Goal: Task Accomplishment & Management: Manage account settings

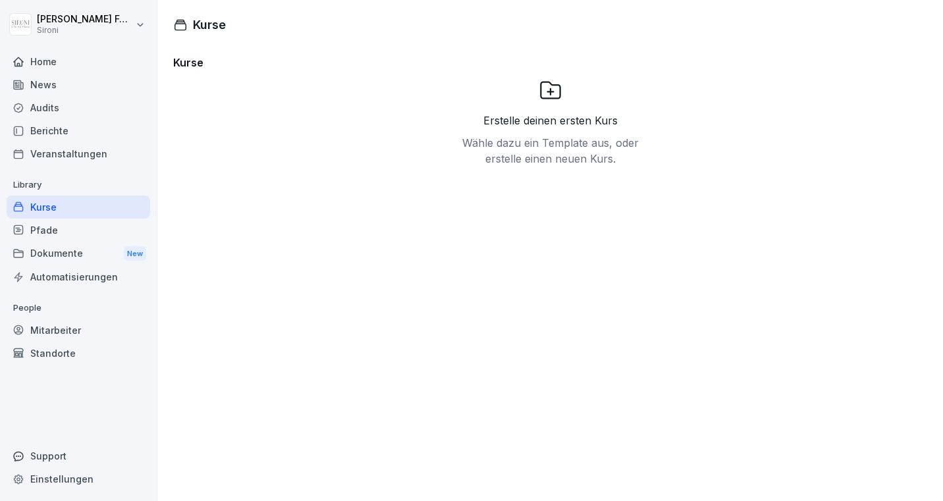
click at [39, 206] on div "Kurse" at bounding box center [79, 207] width 144 height 23
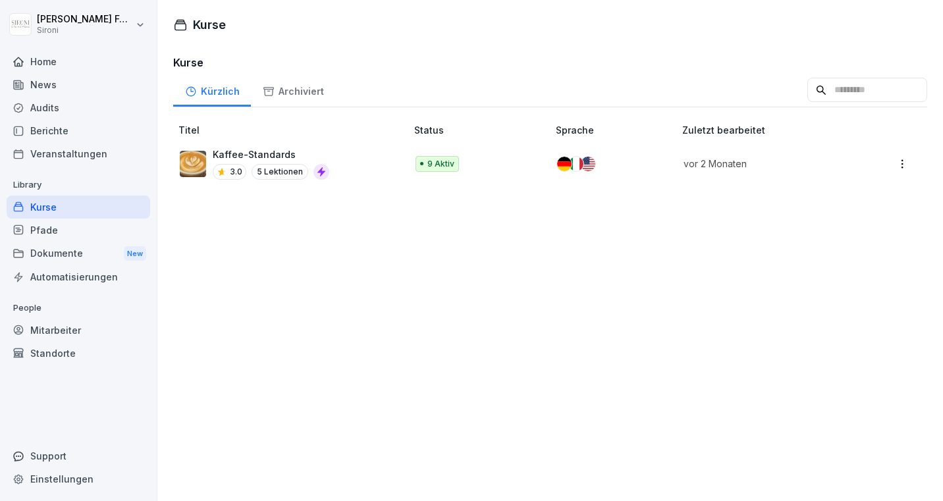
click at [254, 163] on div "Kaffee-Standards 3.0 5 Lektionen" at bounding box center [271, 163] width 117 height 32
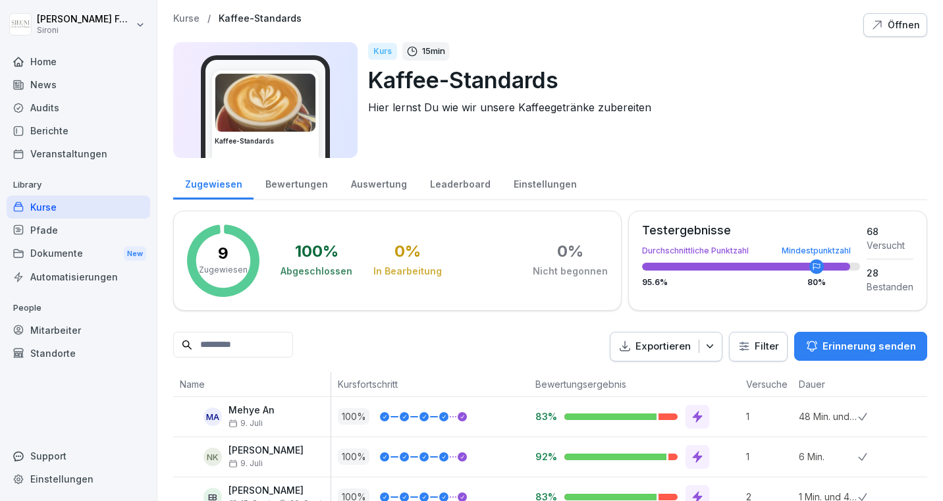
click at [46, 211] on div "Kurse" at bounding box center [79, 207] width 144 height 23
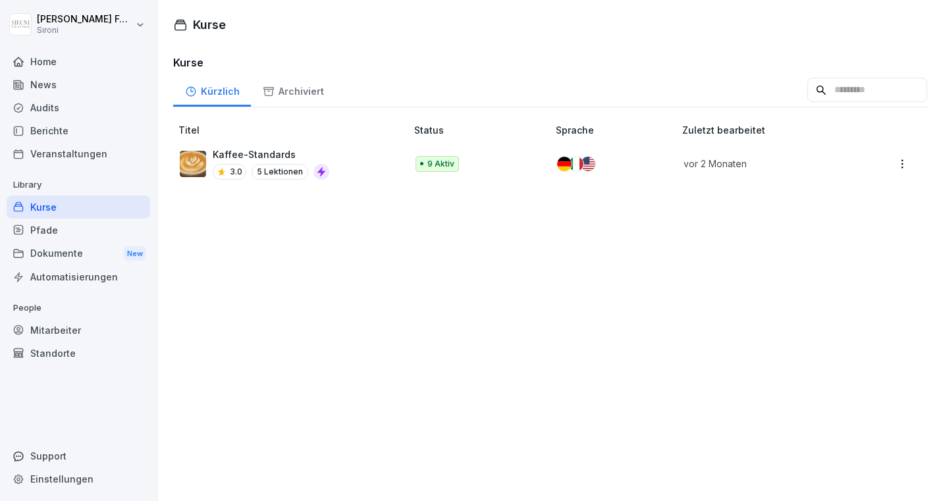
click at [901, 165] on html "[PERSON_NAME] Sironi Home News Audits Berichte Veranstaltungen Library Kurse Pf…" at bounding box center [471, 250] width 943 height 501
click at [839, 193] on div "Bearbeiten" at bounding box center [846, 190] width 127 height 24
click at [905, 167] on html "[PERSON_NAME] Sironi Home News Audits Berichte Veranstaltungen Library Kurse Pf…" at bounding box center [471, 250] width 943 height 501
click at [855, 190] on div "Bearbeiten" at bounding box center [846, 190] width 127 height 24
click at [895, 169] on html "Veronica Fornasir Sironi Home News Audits Berichte Veranstaltungen Library Kurs…" at bounding box center [471, 250] width 943 height 501
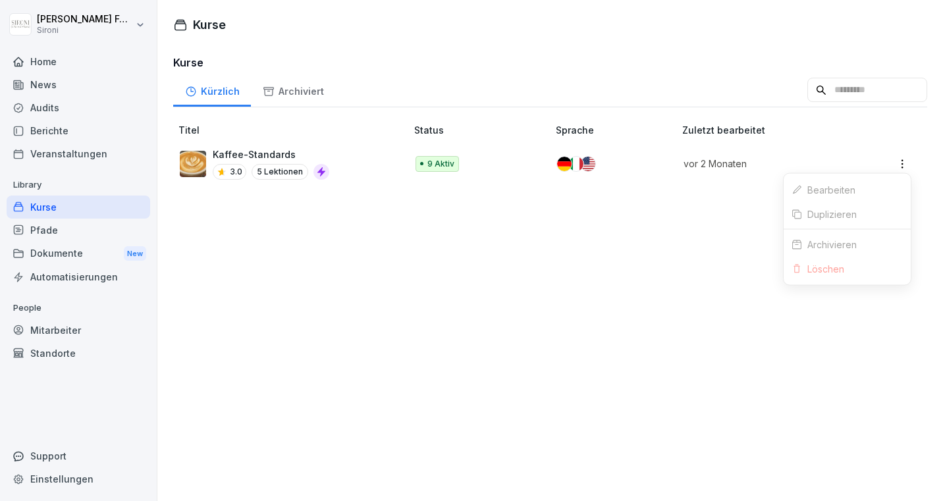
click at [850, 197] on div "Bearbeiten" at bounding box center [846, 190] width 127 height 24
click at [220, 154] on p "Kaffee-Standards" at bounding box center [271, 154] width 117 height 14
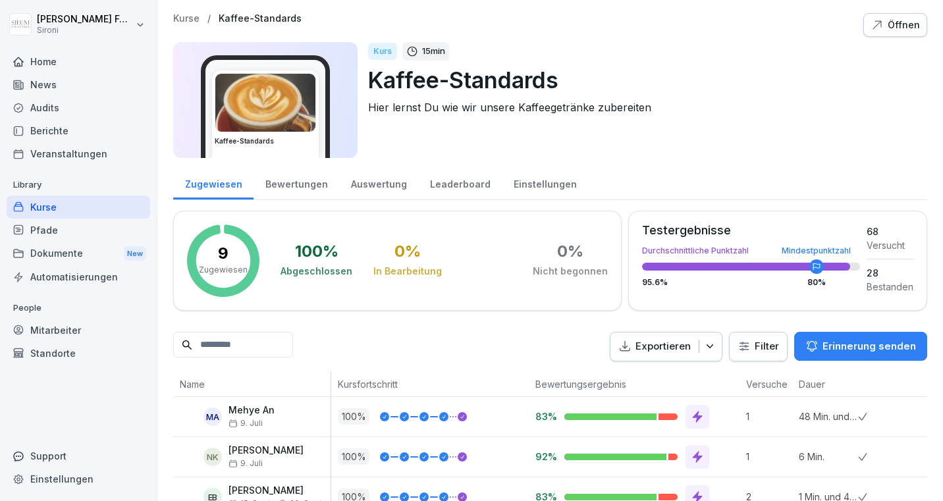
click at [898, 28] on div "Öffnen" at bounding box center [894, 25] width 49 height 14
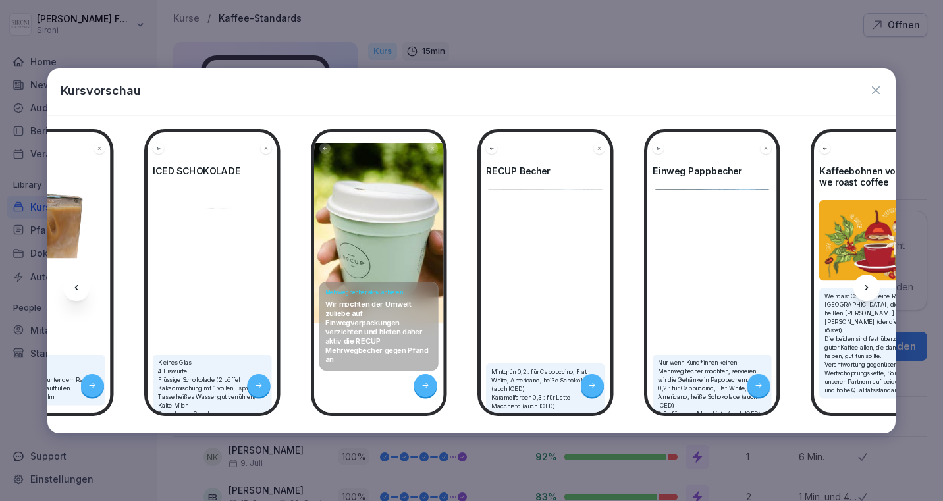
scroll to position [0, 1789]
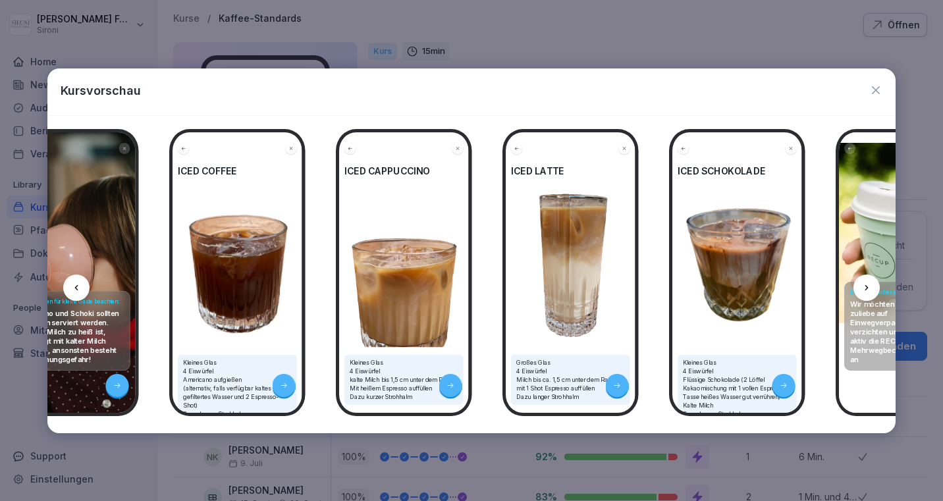
click at [873, 90] on icon "button" at bounding box center [875, 90] width 13 height 13
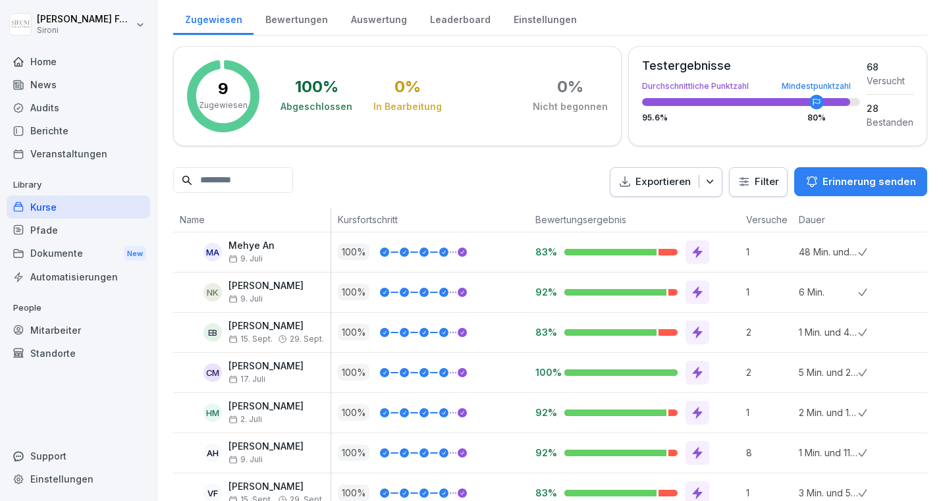
scroll to position [262, 0]
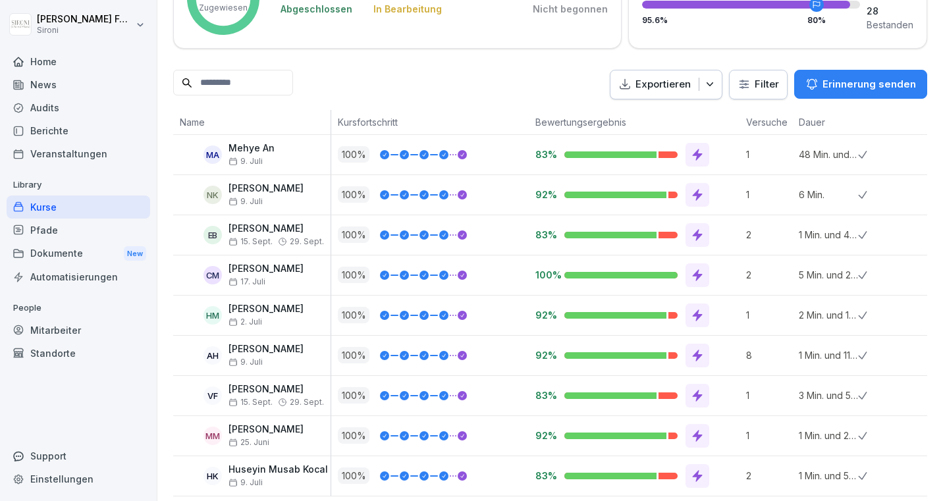
click at [448, 157] on div at bounding box center [423, 154] width 87 height 9
click at [248, 151] on div "Zugewiesen 9. Juli 2025 Zugewiesen 9. Juli 2025" at bounding box center [239, 142] width 90 height 21
click at [889, 161] on div at bounding box center [887, 154] width 59 height 39
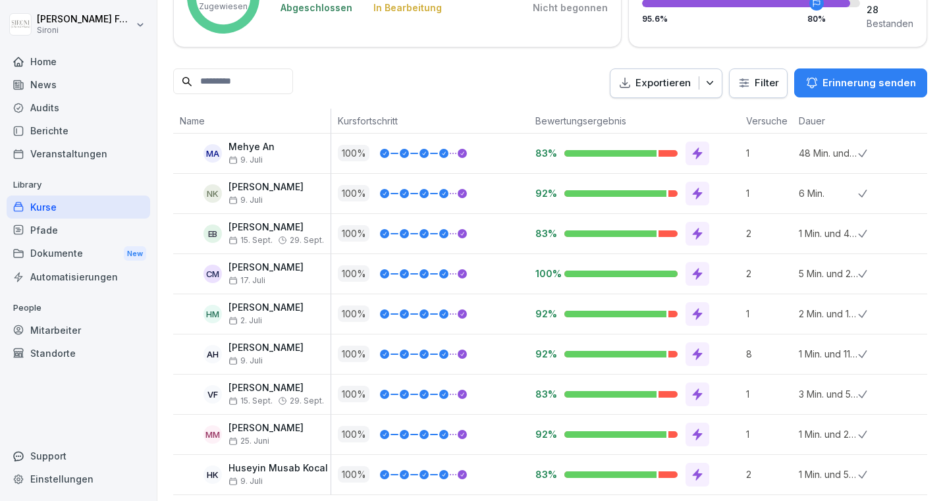
click at [839, 157] on p "48 Min. und 7 Sek." at bounding box center [828, 153] width 59 height 14
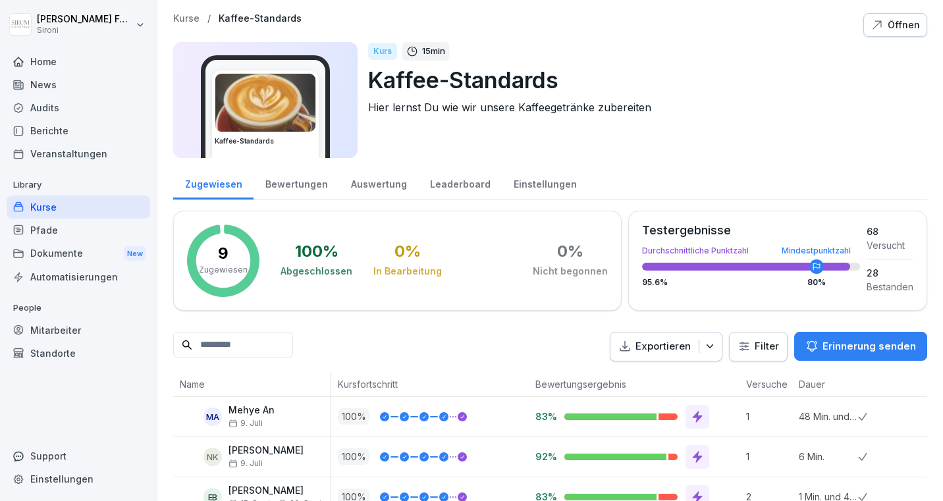
click at [171, 18] on div "Kurse / Kaffee-Standards Öffnen Kaffee-Standards Kurs 15 min Kaffee-Standards H…" at bounding box center [549, 386] width 785 height 772
click at [184, 20] on p "Kurse" at bounding box center [186, 18] width 26 height 11
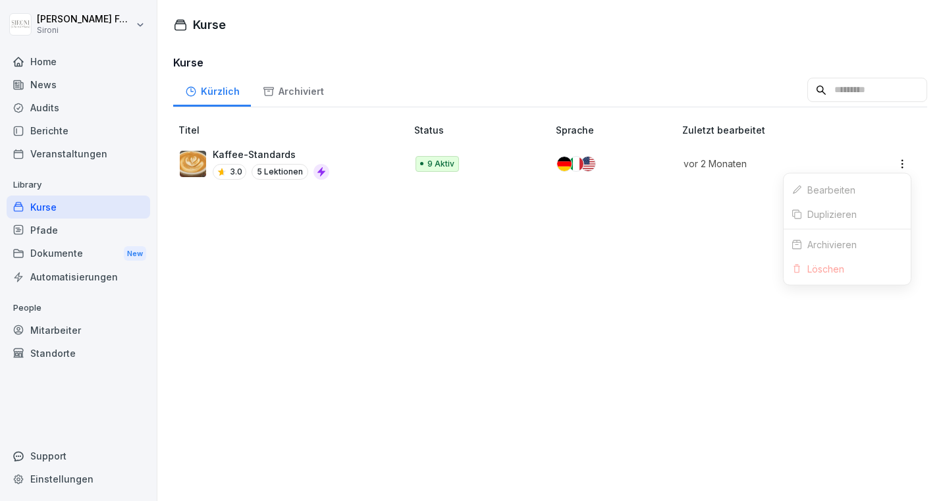
click at [907, 161] on html "Veronica Fornasir Sironi Home News Audits Berichte Veranstaltungen Library Kurs…" at bounding box center [471, 250] width 943 height 501
click at [834, 217] on div "Duplizieren" at bounding box center [846, 214] width 127 height 24
click at [905, 165] on html "Veronica Fornasir Sironi Home News Audits Berichte Veranstaltungen Library Kurs…" at bounding box center [471, 250] width 943 height 501
click at [828, 244] on div "Archivieren" at bounding box center [846, 244] width 127 height 24
click at [899, 159] on html "Veronica Fornasir Sironi Home News Audits Berichte Veranstaltungen Library Kurs…" at bounding box center [471, 250] width 943 height 501
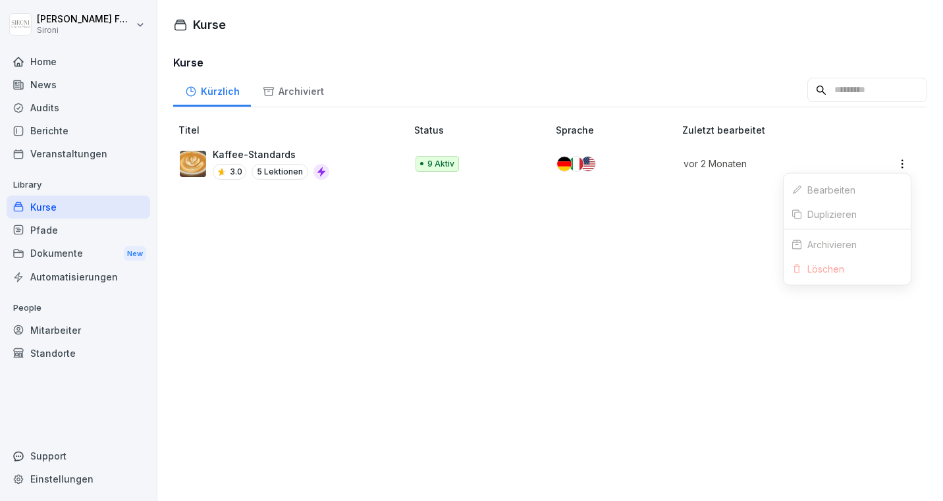
click at [848, 191] on div "Bearbeiten" at bounding box center [846, 190] width 127 height 24
click at [266, 155] on p "Kaffee-Standards" at bounding box center [271, 154] width 117 height 14
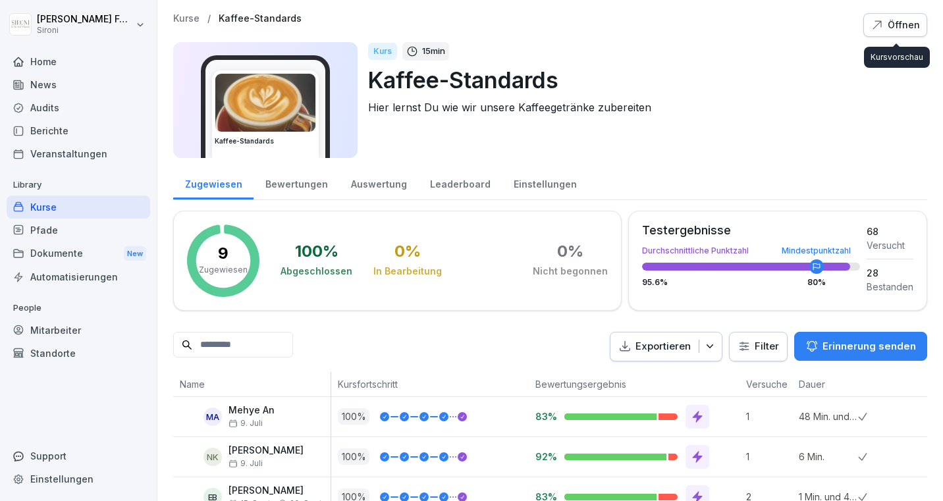
click at [886, 24] on div "Öffnen" at bounding box center [894, 25] width 49 height 14
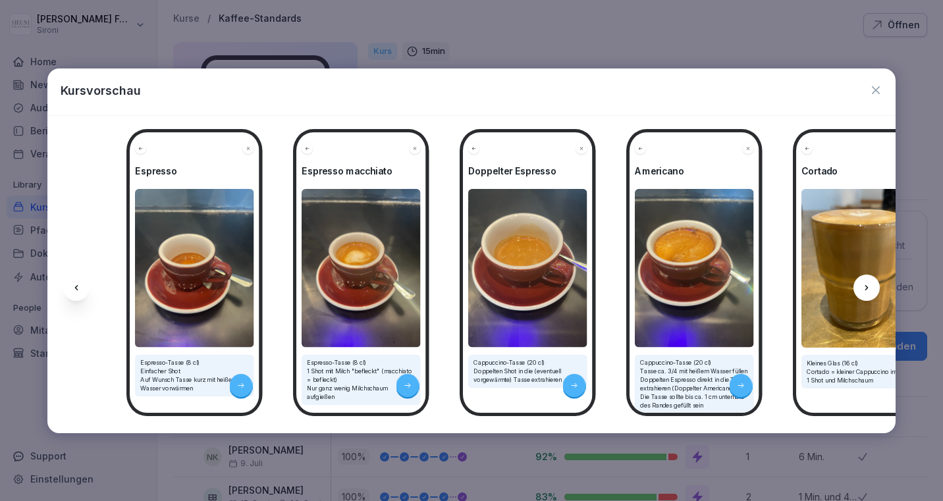
click at [871, 88] on icon "button" at bounding box center [875, 90] width 13 height 13
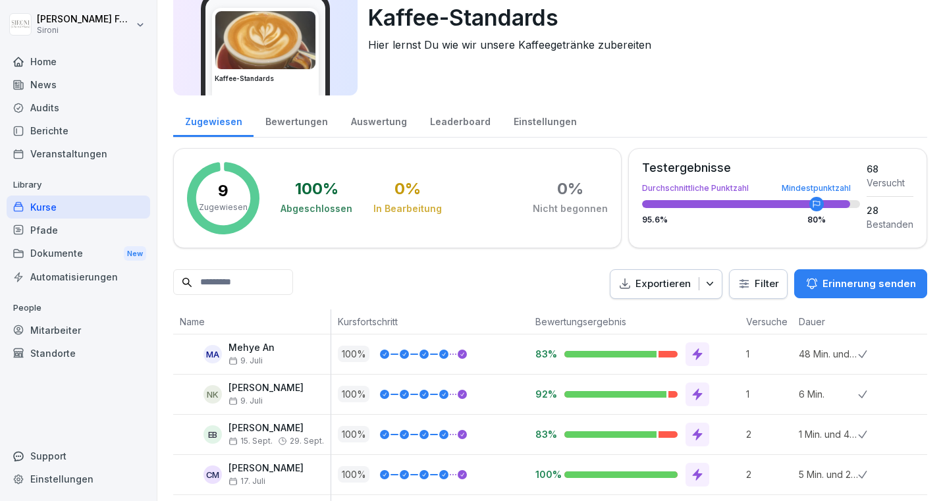
scroll to position [270, 0]
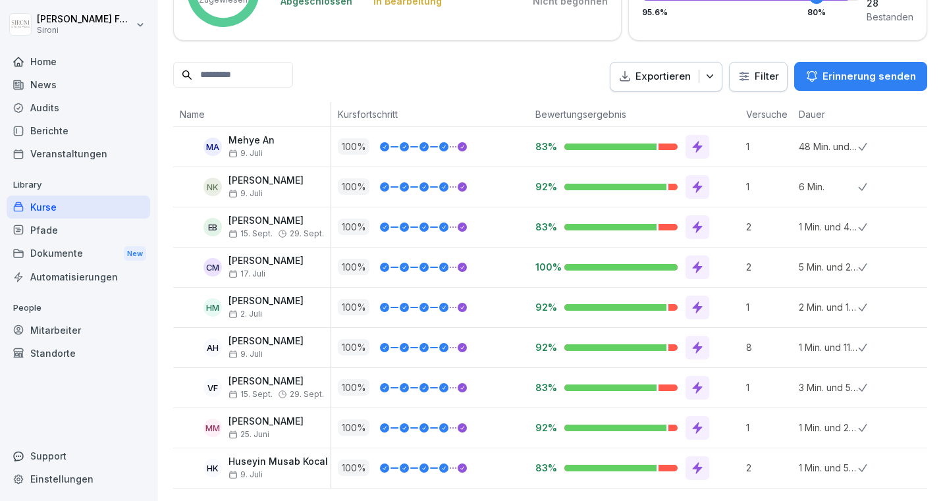
click at [698, 146] on icon at bounding box center [698, 147] width 10 height 12
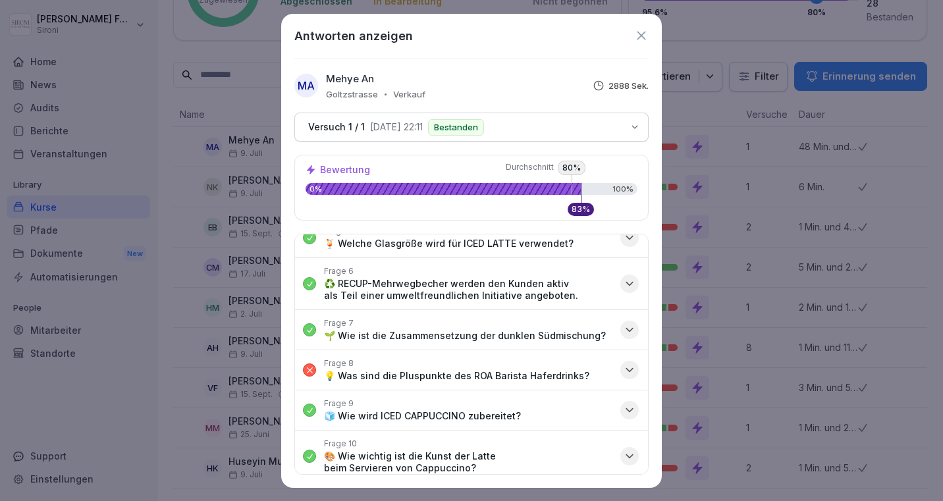
scroll to position [289, 0]
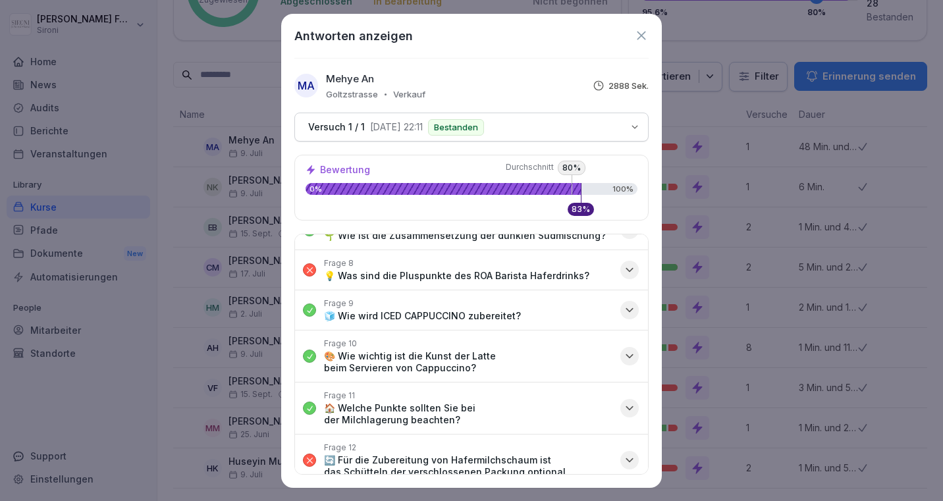
click at [641, 38] on icon at bounding box center [641, 35] width 14 height 14
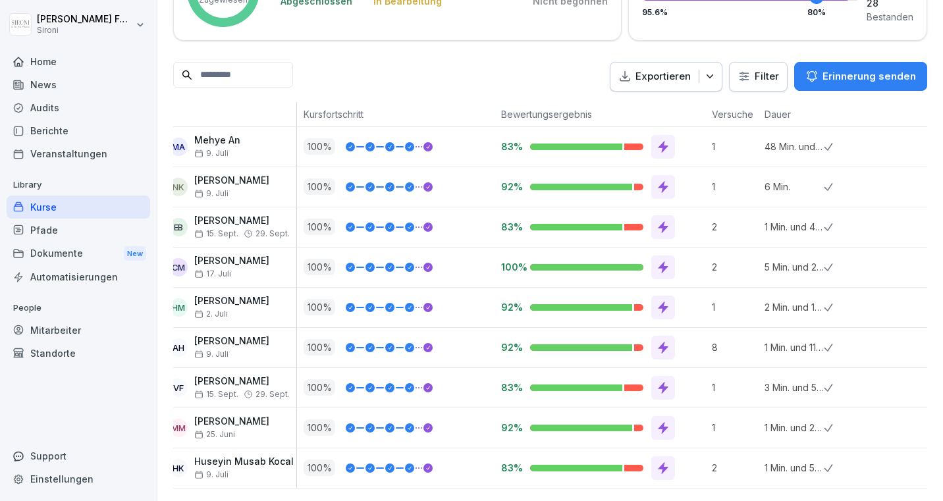
scroll to position [0, 36]
click at [666, 149] on icon at bounding box center [661, 146] width 13 height 13
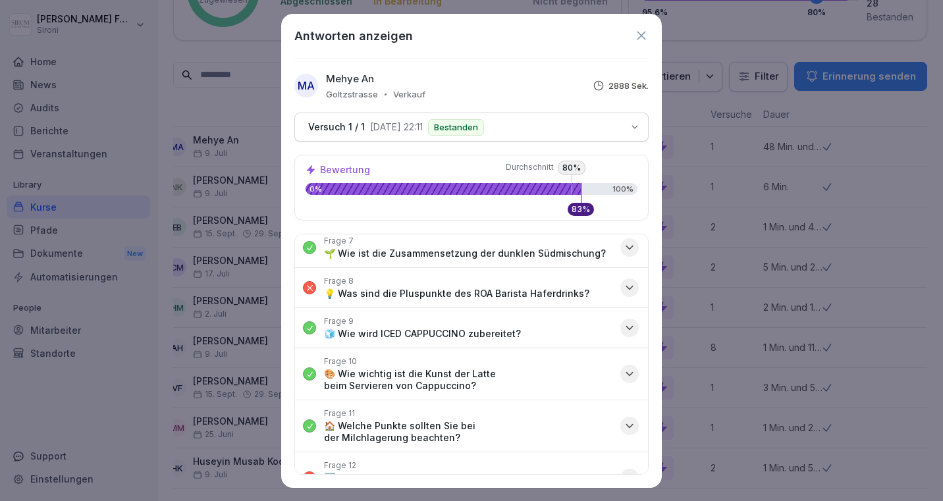
scroll to position [276, 0]
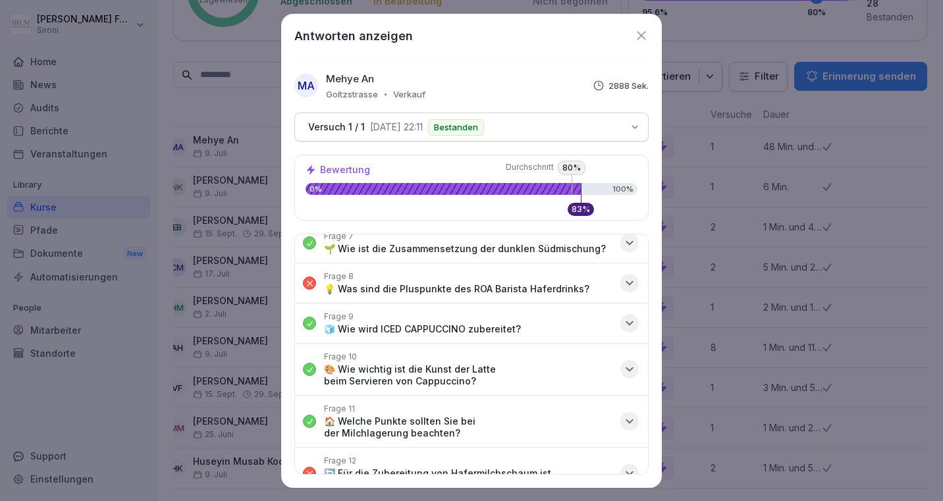
click at [624, 280] on icon "button" at bounding box center [629, 282] width 13 height 13
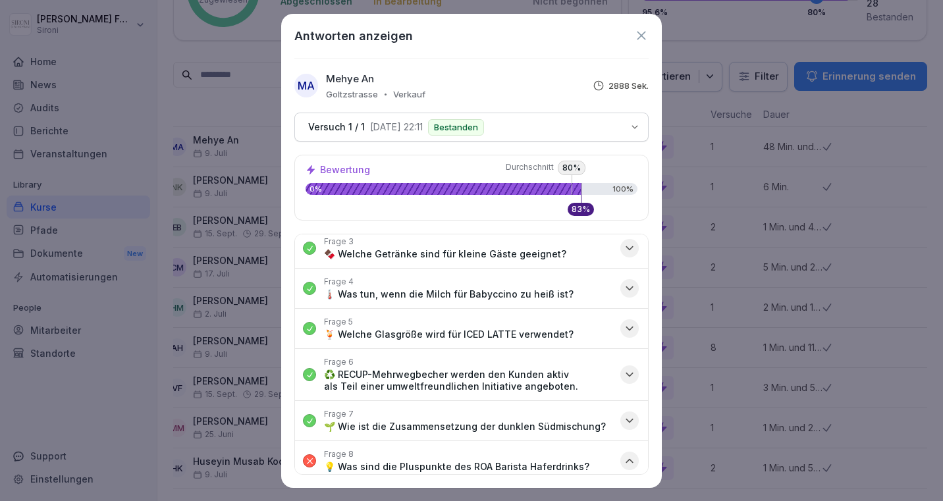
scroll to position [0, 0]
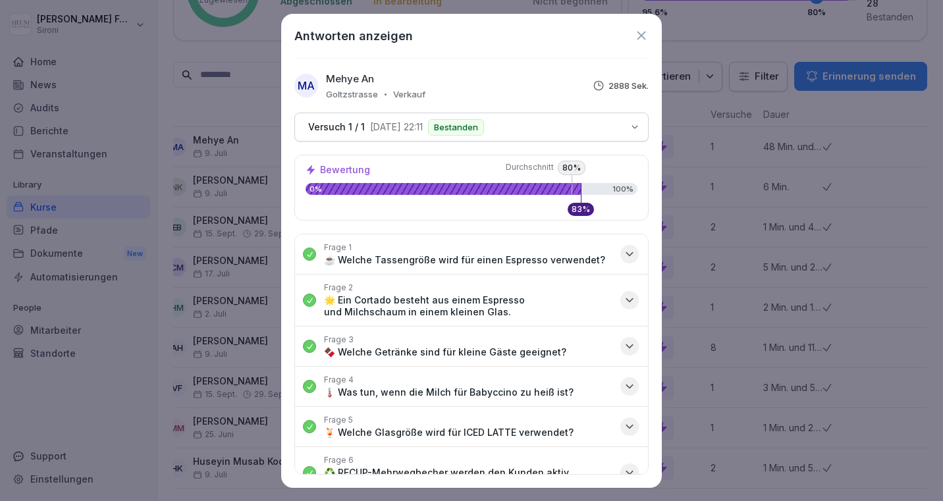
click at [639, 29] on icon at bounding box center [641, 35] width 14 height 14
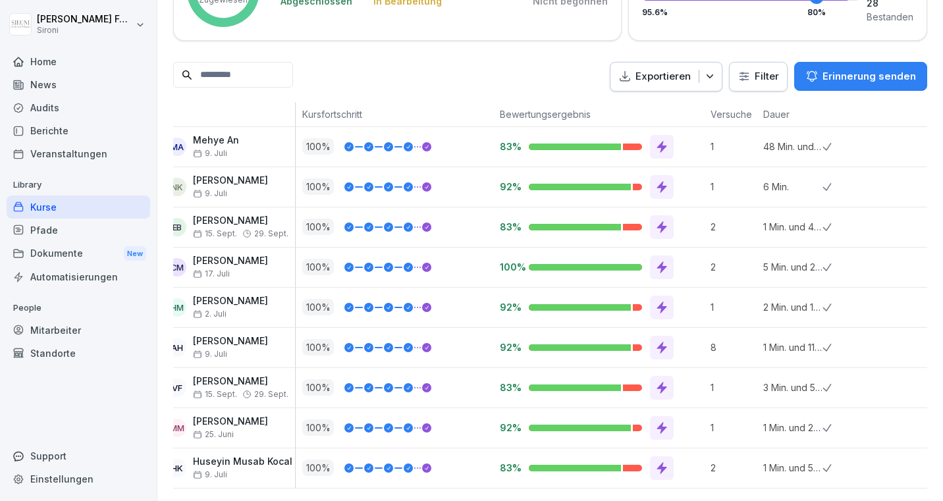
click at [656, 149] on icon at bounding box center [661, 146] width 13 height 13
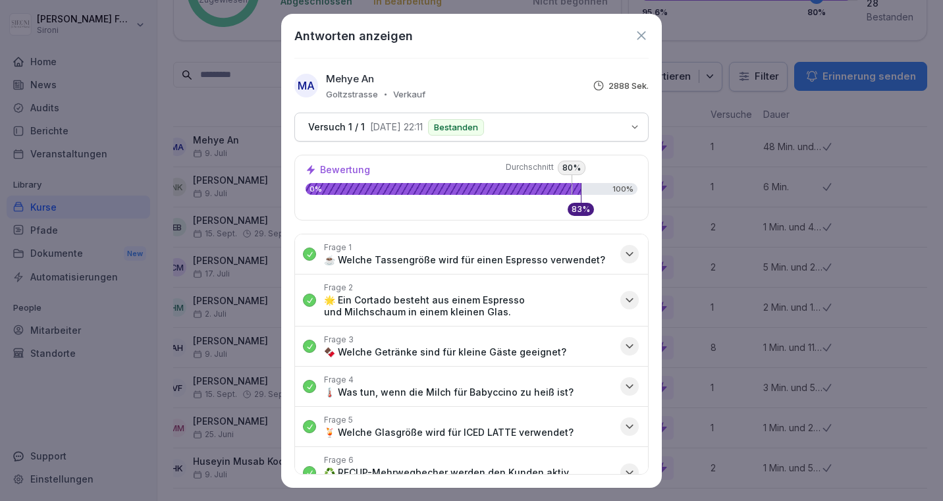
scroll to position [289, 0]
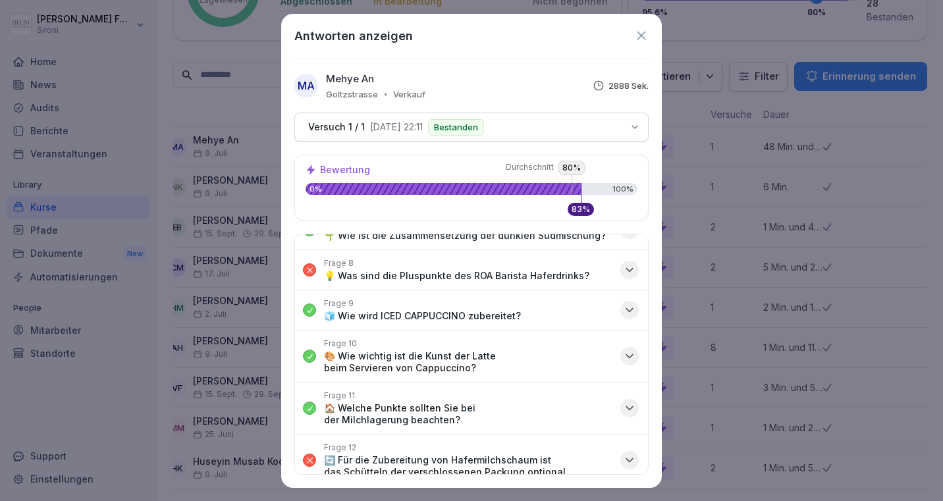
click at [638, 36] on icon at bounding box center [641, 35] width 14 height 14
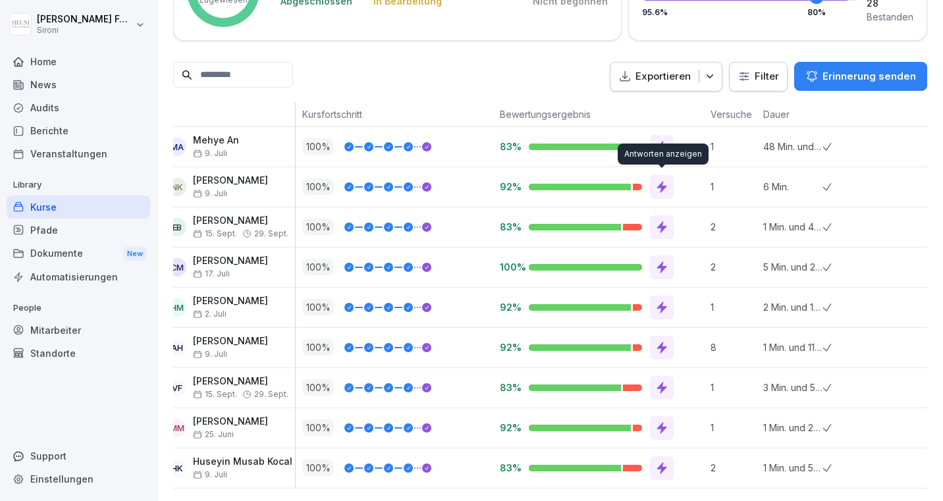
click at [662, 186] on icon at bounding box center [662, 187] width 10 height 12
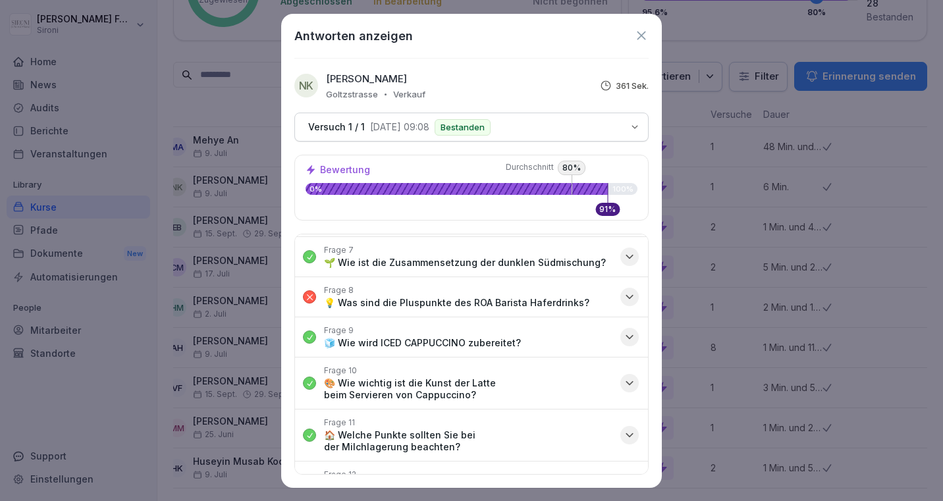
scroll to position [264, 0]
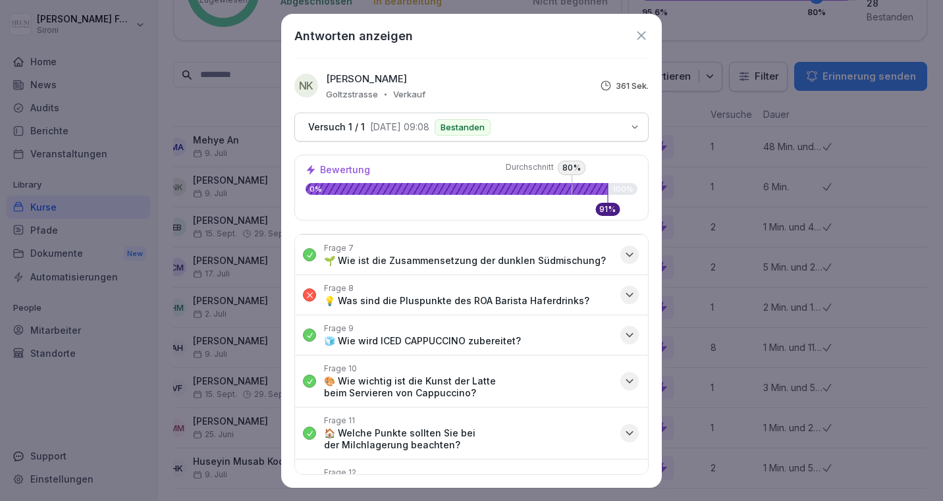
click at [637, 32] on icon at bounding box center [641, 35] width 9 height 9
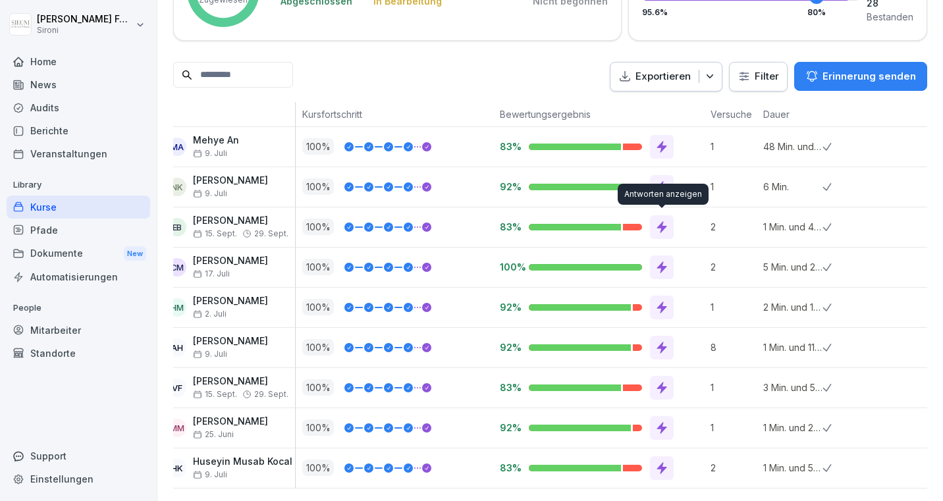
click at [660, 226] on icon at bounding box center [662, 227] width 10 height 12
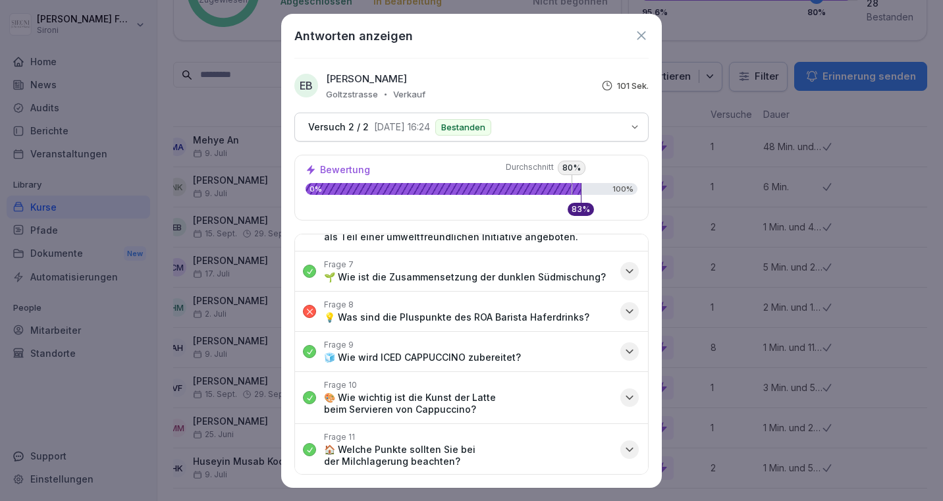
scroll to position [288, 0]
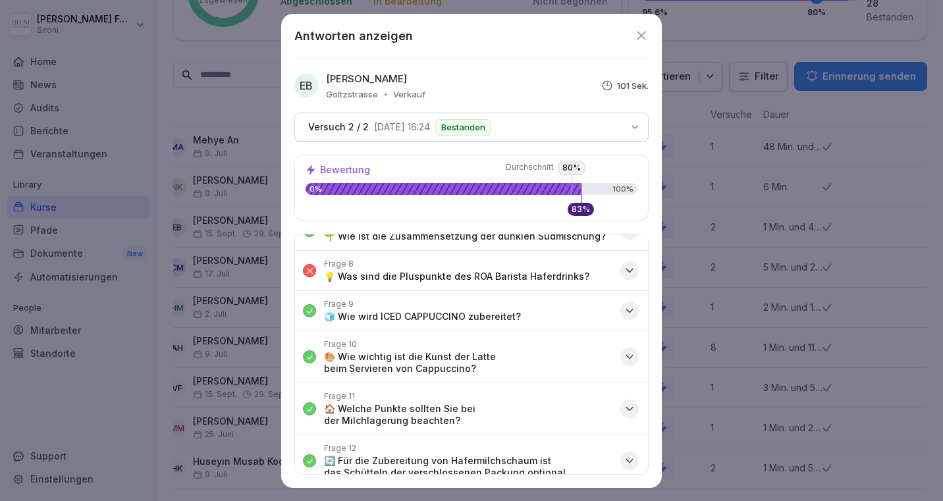
click at [644, 30] on icon at bounding box center [641, 35] width 14 height 14
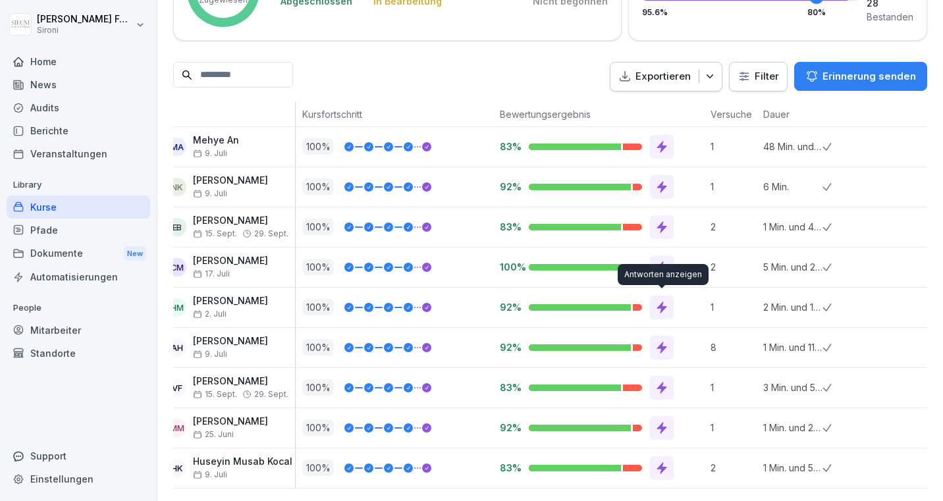
click at [658, 302] on icon at bounding box center [661, 307] width 13 height 13
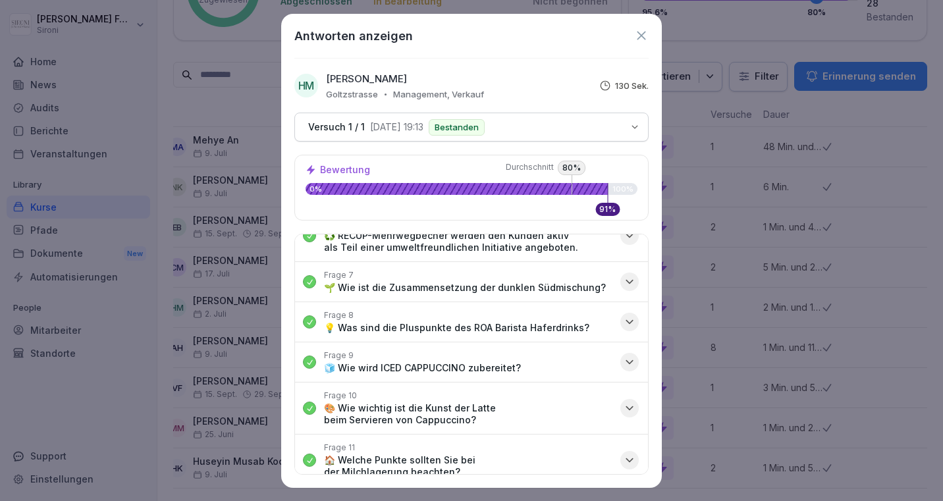
scroll to position [217, 0]
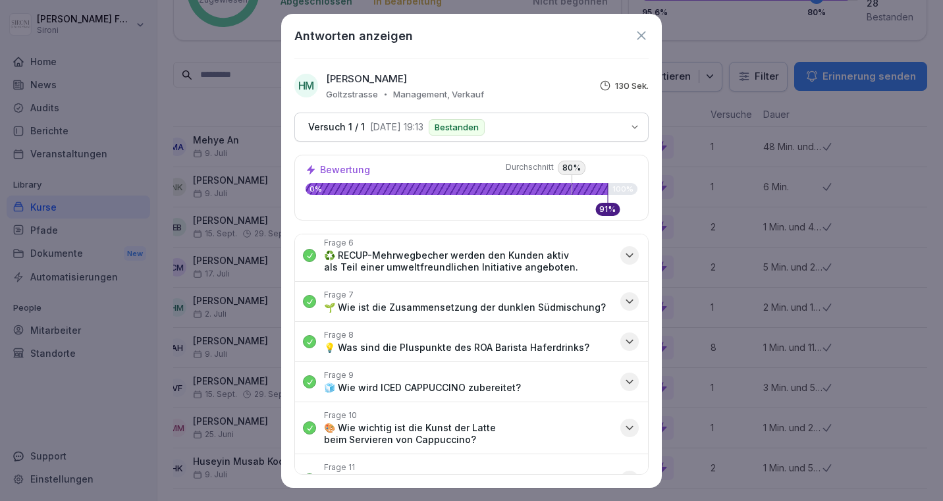
click at [638, 34] on icon at bounding box center [641, 35] width 14 height 14
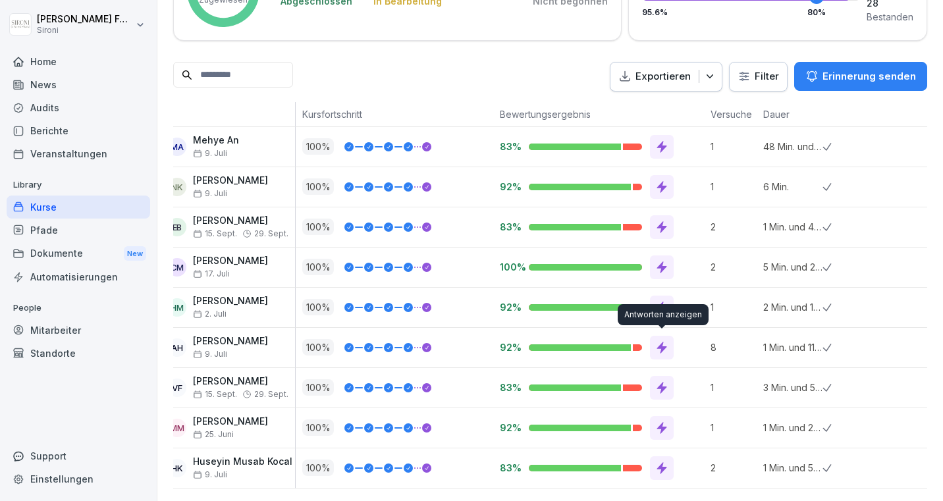
click at [654, 345] on div at bounding box center [662, 348] width 24 height 24
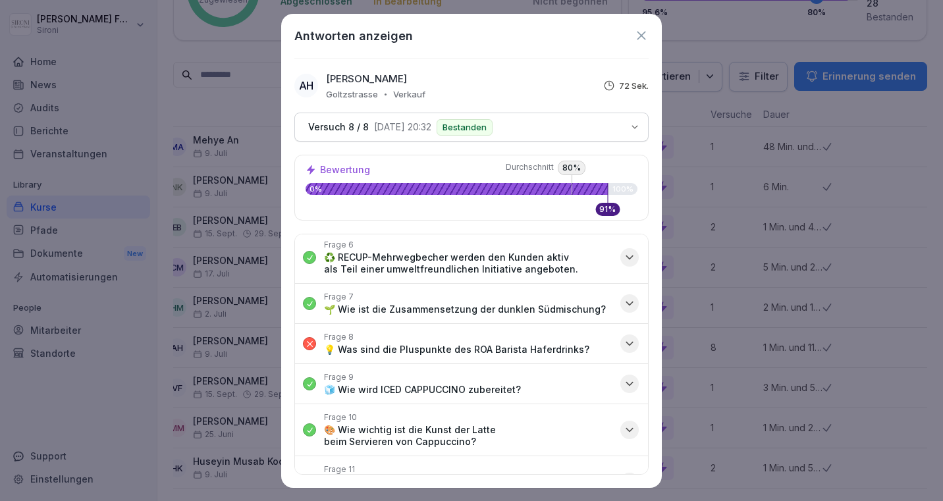
scroll to position [216, 0]
click at [637, 32] on icon at bounding box center [641, 35] width 14 height 14
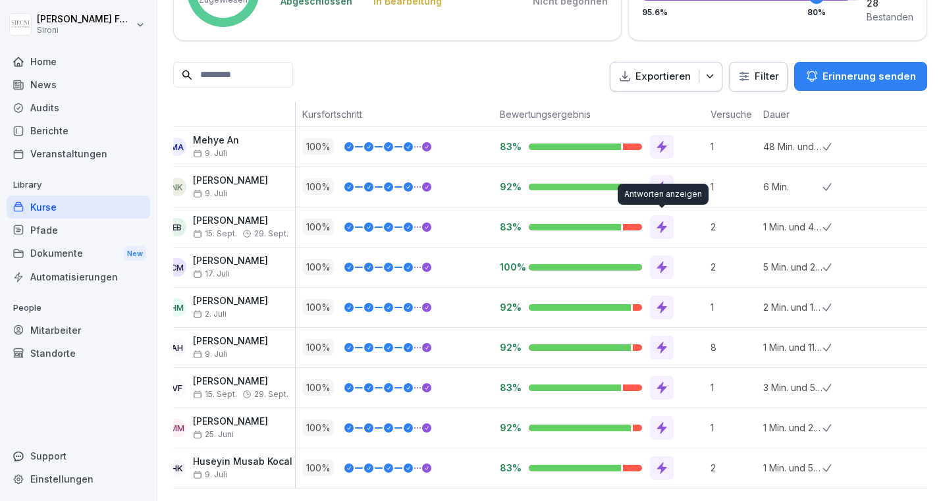
click at [664, 224] on icon at bounding box center [661, 227] width 13 height 13
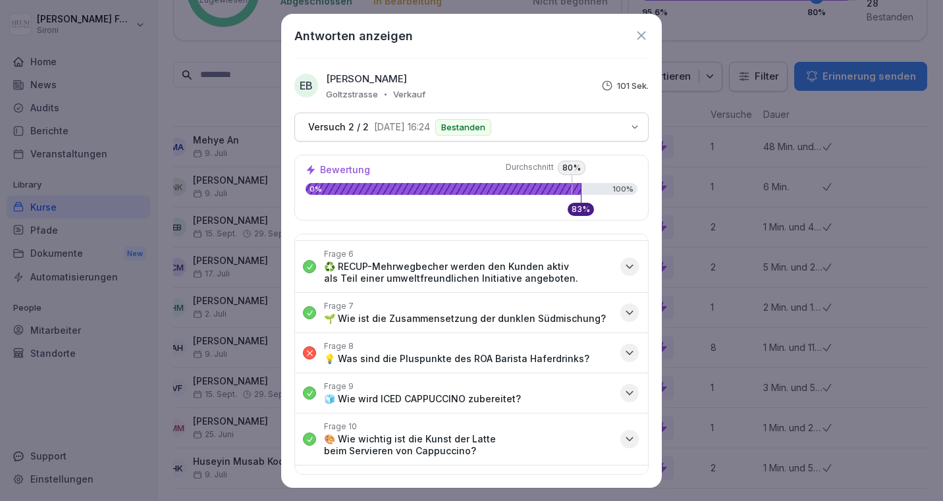
scroll to position [209, 0]
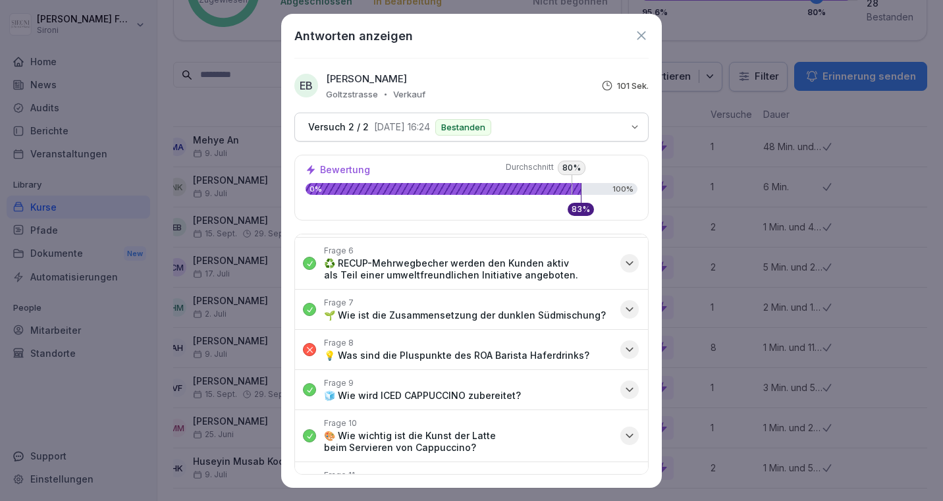
click at [628, 351] on icon "button" at bounding box center [629, 349] width 13 height 13
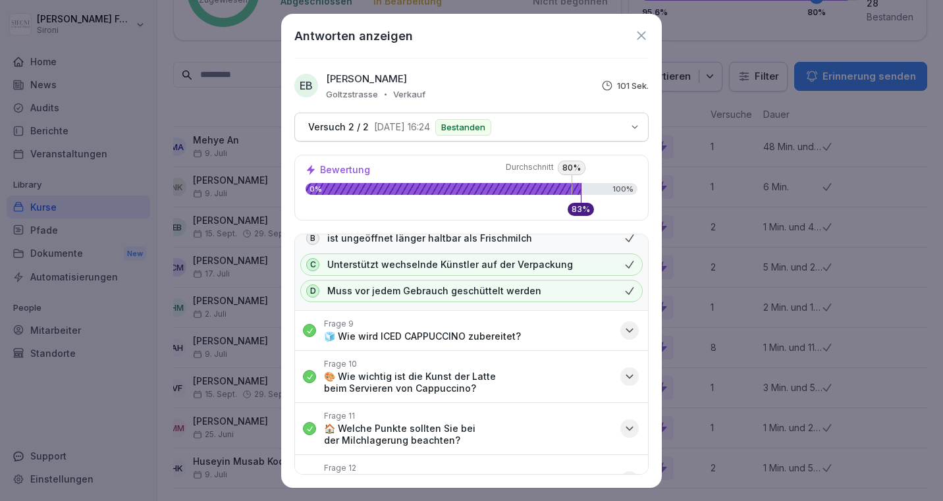
scroll to position [407, 0]
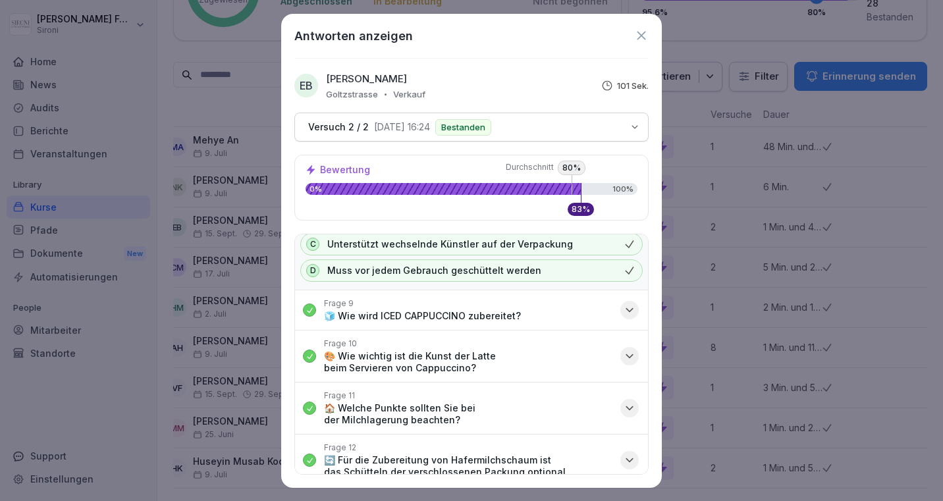
click at [640, 34] on icon at bounding box center [641, 35] width 9 height 9
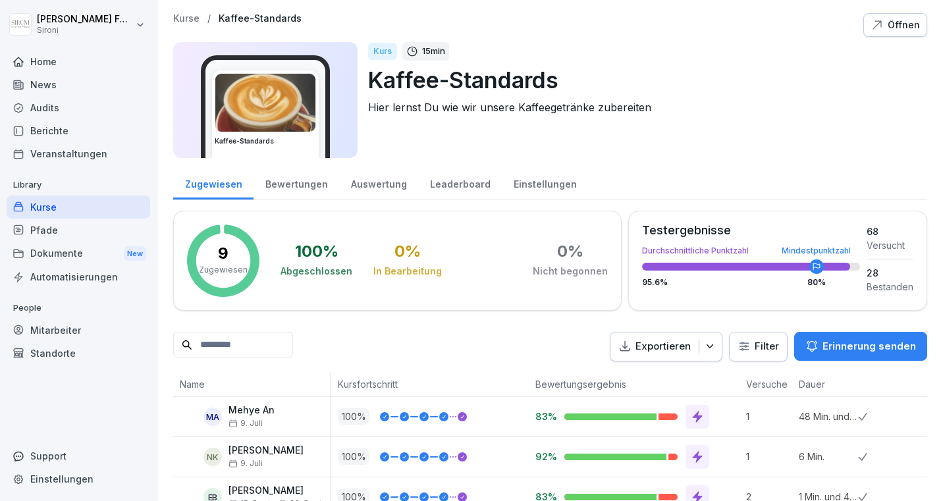
click at [72, 209] on div "Kurse" at bounding box center [79, 207] width 144 height 23
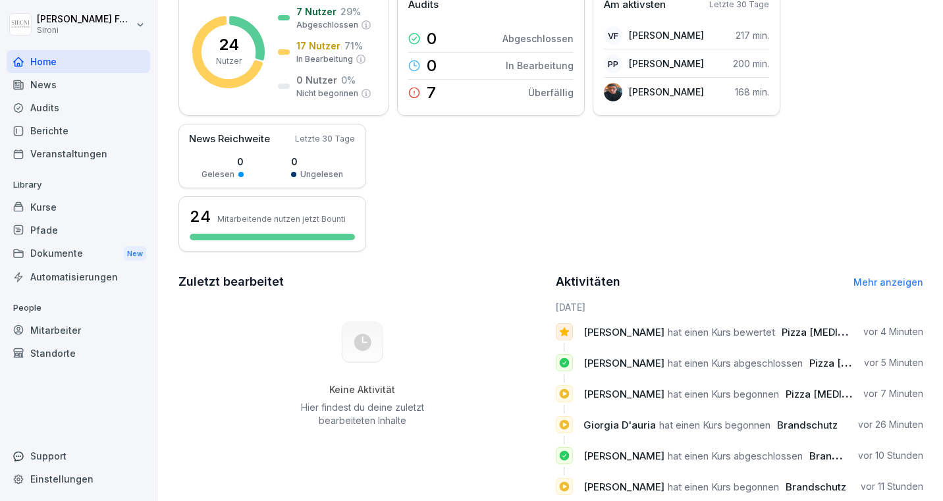
scroll to position [88, 0]
